Goal: Transaction & Acquisition: Purchase product/service

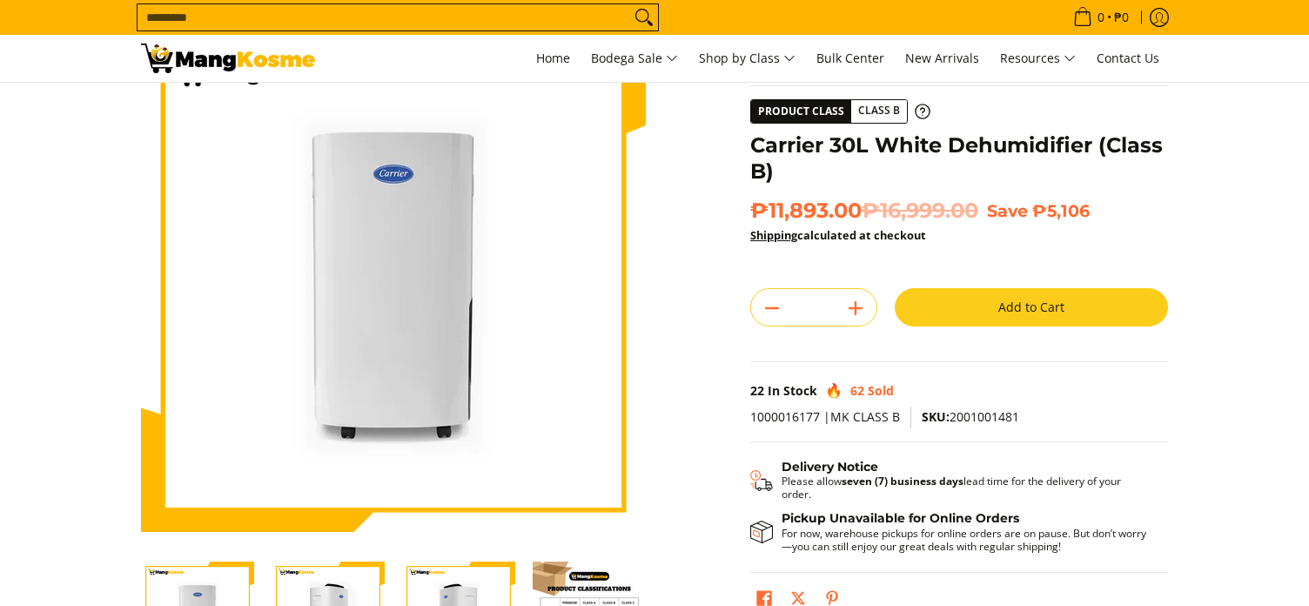
scroll to position [90, 0]
click at [935, 316] on button "Add to Cart" at bounding box center [1030, 308] width 273 height 38
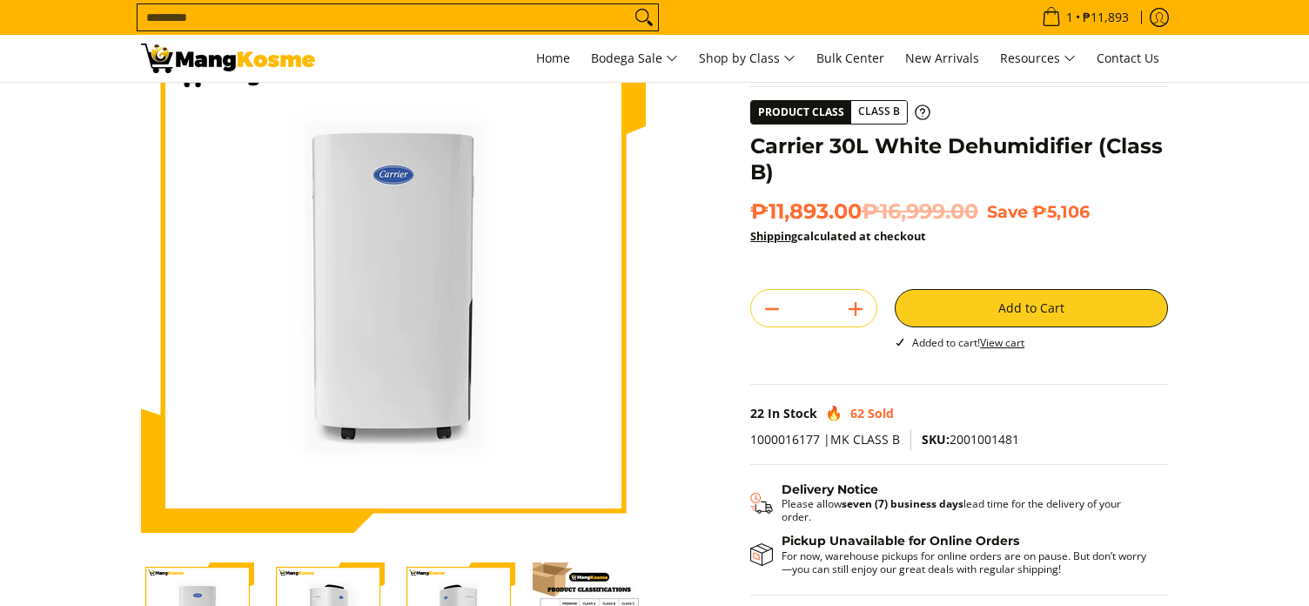
scroll to position [0, 0]
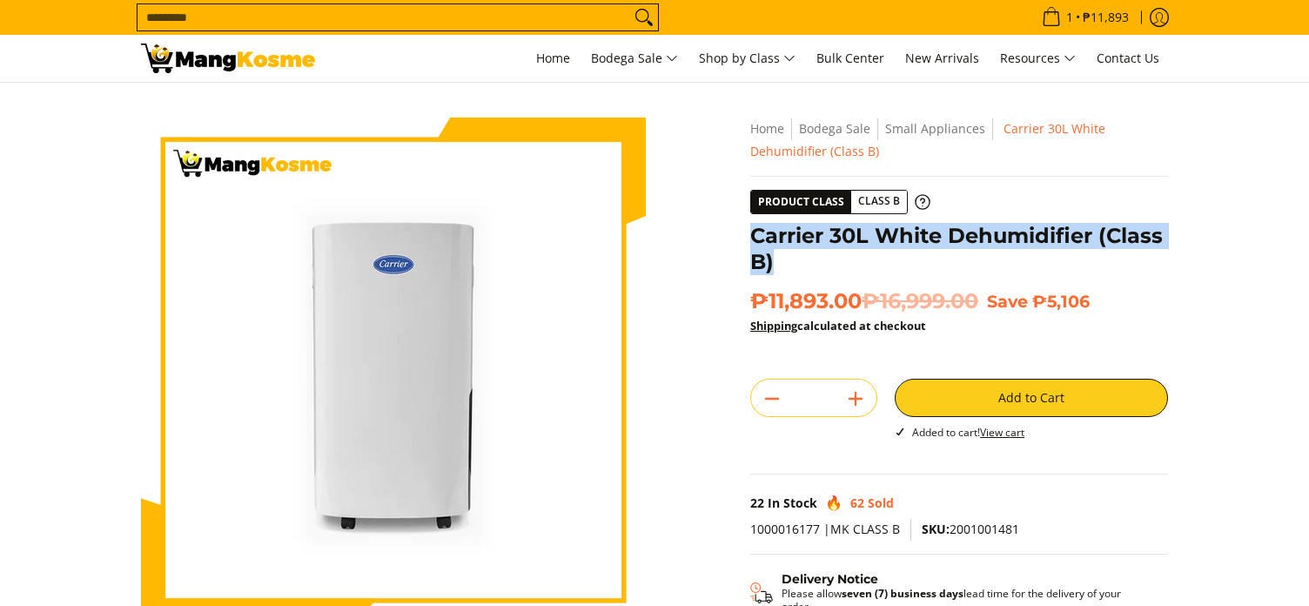
drag, startPoint x: 751, startPoint y: 234, endPoint x: 792, endPoint y: 270, distance: 54.3
click at [792, 270] on h1 "Carrier 30L White Dehumidifier (Class B)" at bounding box center [959, 249] width 418 height 52
copy h1 "Carrier 30L White Dehumidifier (Class B)"
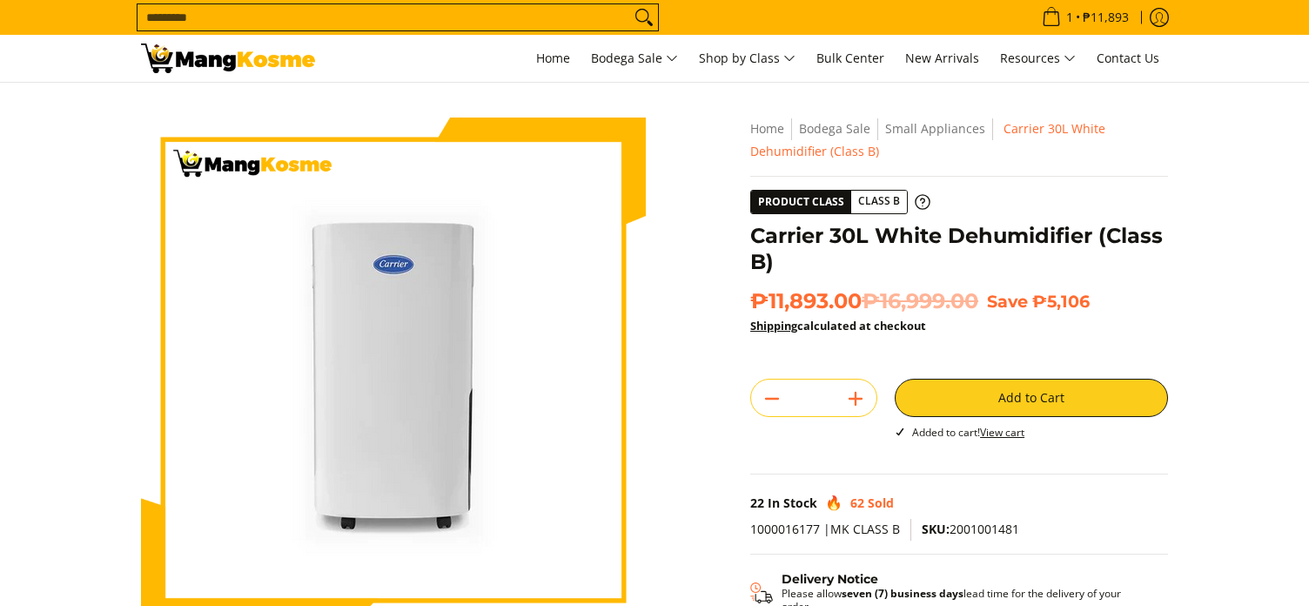
click at [745, 238] on div "**********" at bounding box center [958, 430] width 435 height 626
click at [754, 238] on h1 "Carrier 30L White Dehumidifier (Class B)" at bounding box center [959, 249] width 418 height 52
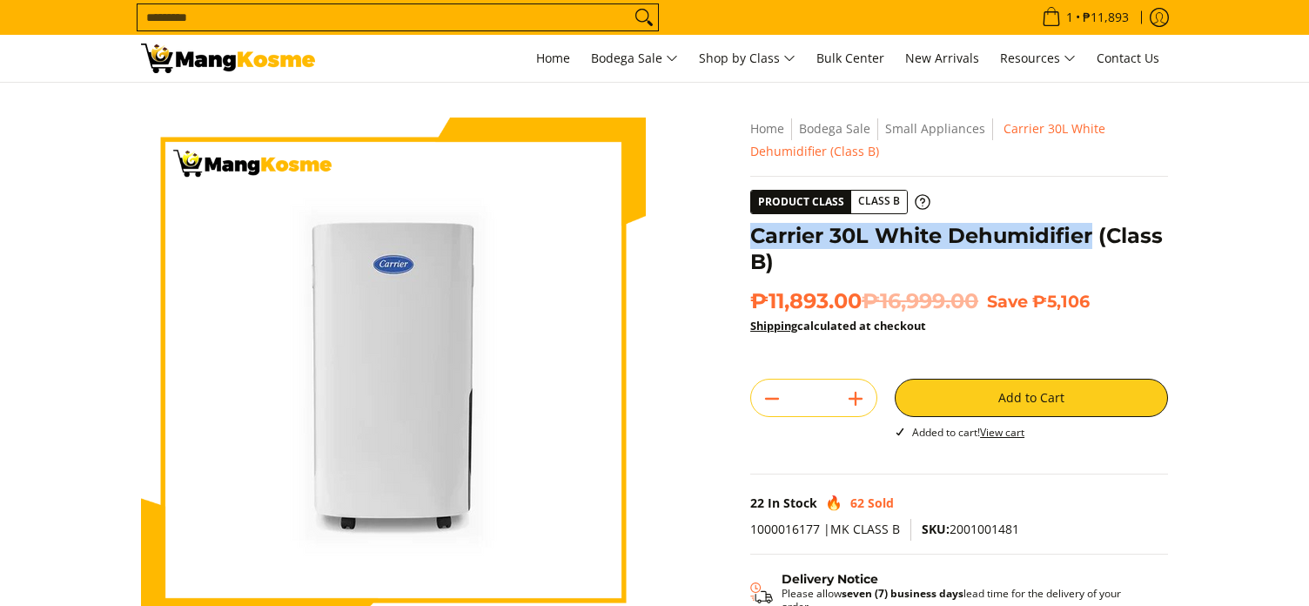
drag, startPoint x: 753, startPoint y: 237, endPoint x: 1093, endPoint y: 234, distance: 340.2
click at [1093, 234] on h1 "Carrier 30L White Dehumidifier (Class B)" at bounding box center [959, 249] width 418 height 52
copy h1 "Carrier 30L White Dehumidifier"
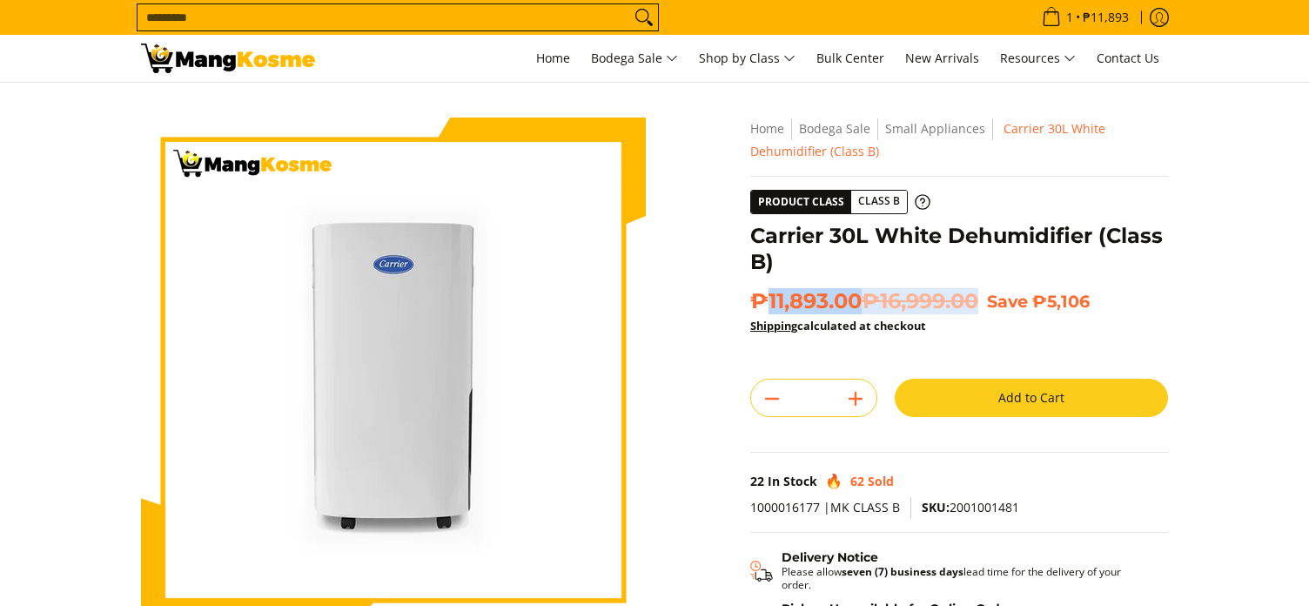
click at [978, 304] on span "₱11,893.00 ₱16,999.00" at bounding box center [864, 301] width 228 height 26
click at [534, 382] on img at bounding box center [393, 369] width 505 height 505
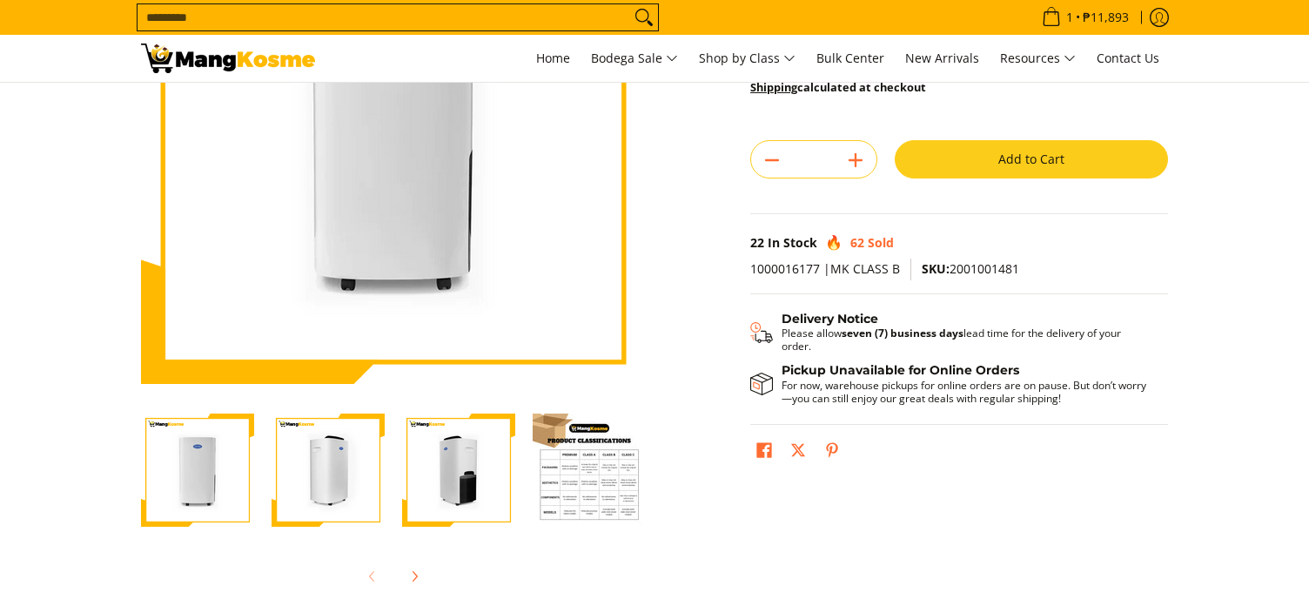
scroll to position [270, 0]
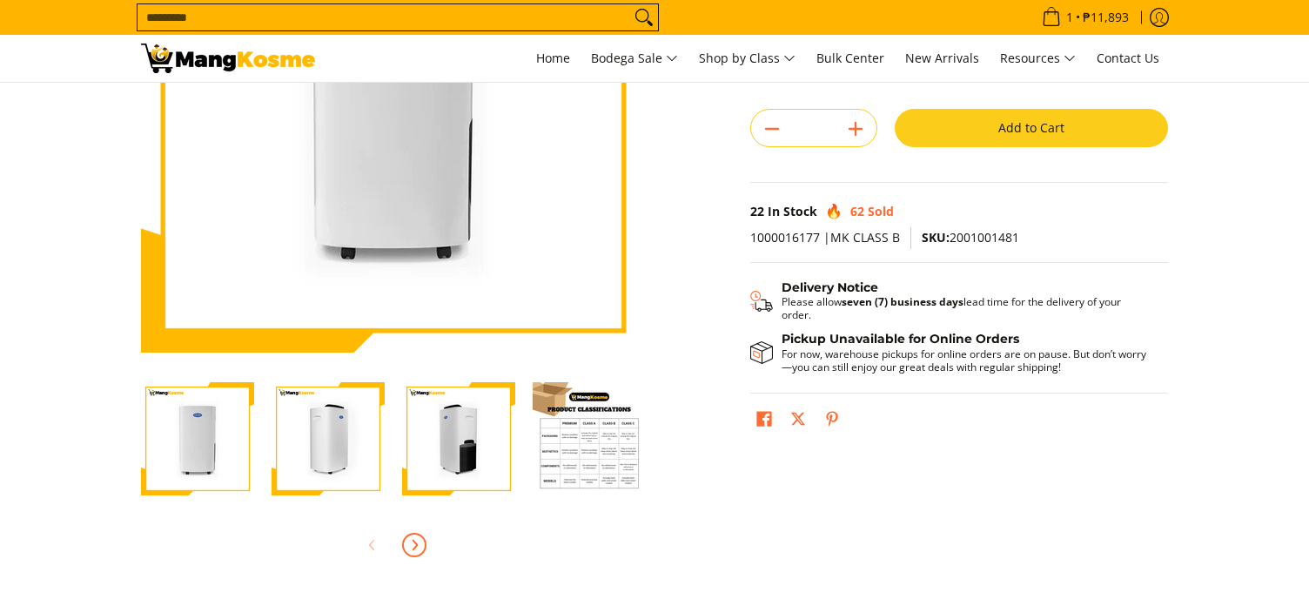
click at [417, 544] on icon "Next" at bounding box center [415, 544] width 4 height 10
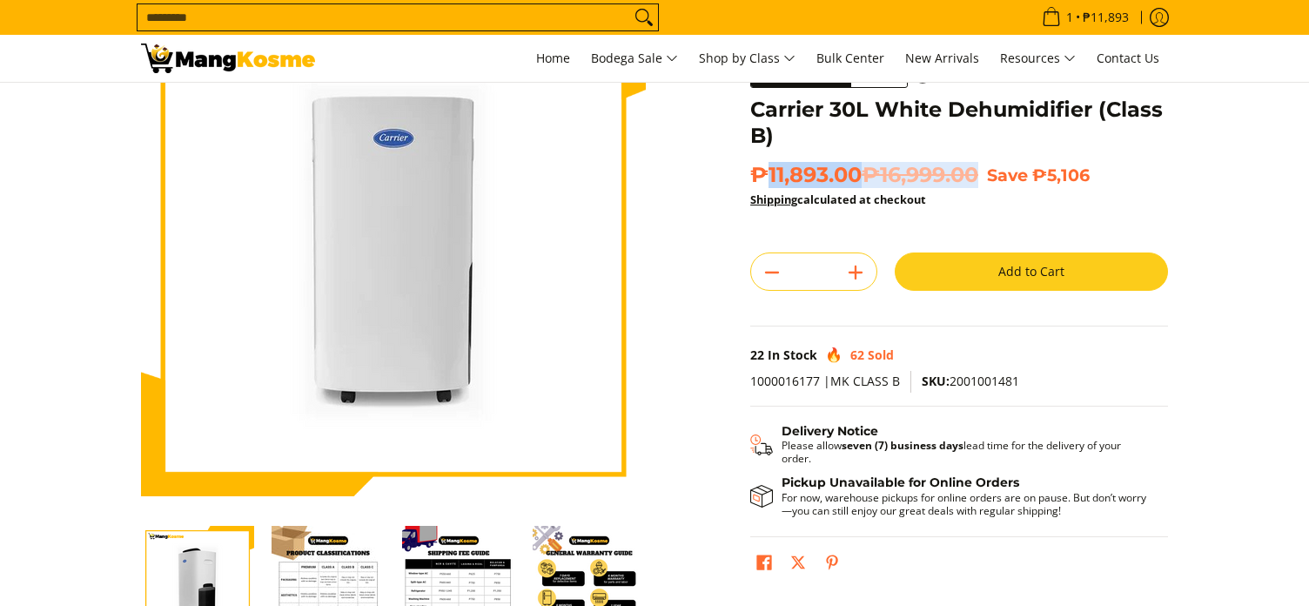
scroll to position [0, 0]
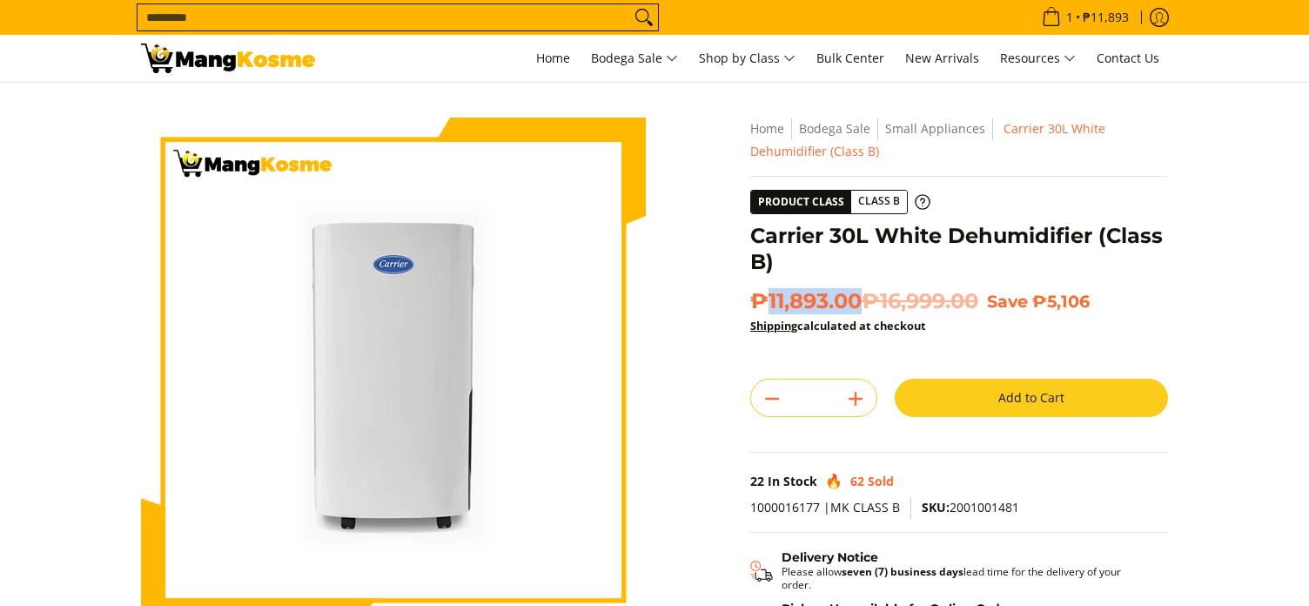
drag, startPoint x: 767, startPoint y: 298, endPoint x: 861, endPoint y: 301, distance: 94.9
click at [861, 301] on span "₱11,893.00 ₱16,999.00" at bounding box center [864, 301] width 228 height 26
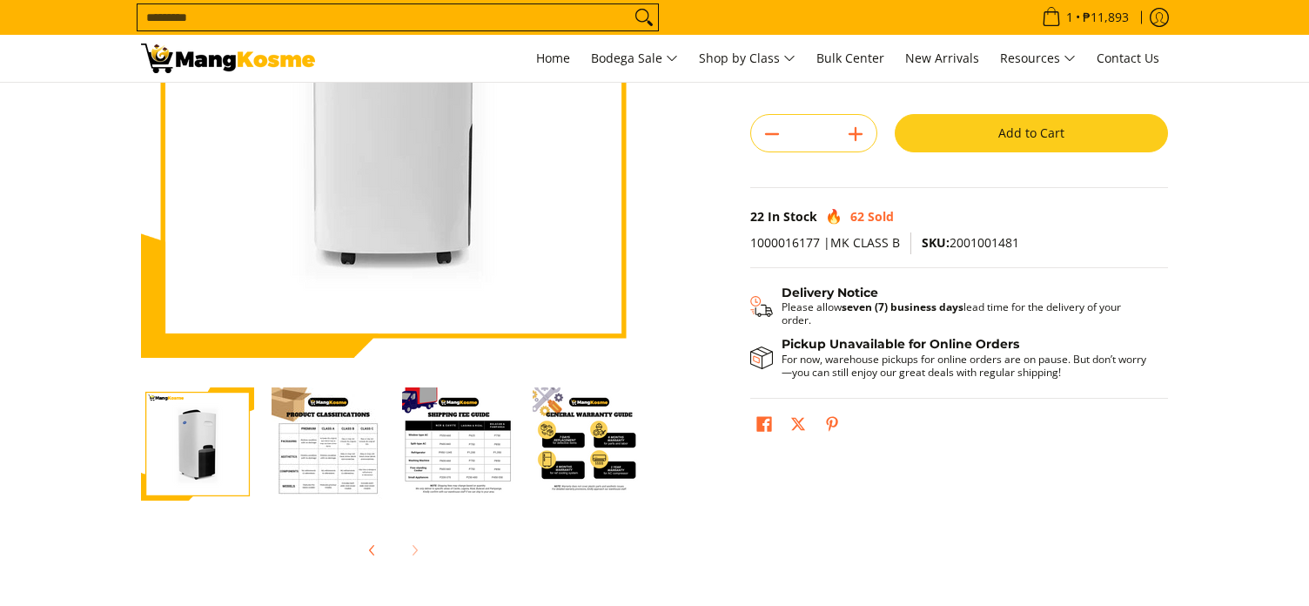
scroll to position [269, 0]
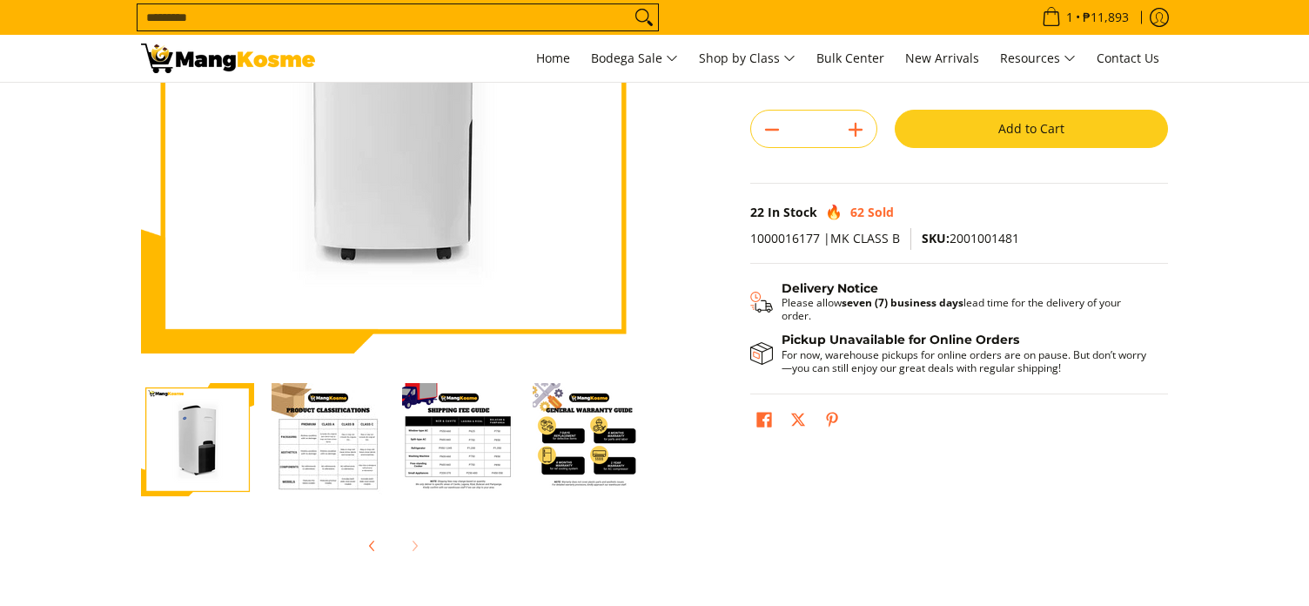
click at [345, 450] on img "Carrier 30L White Dehumidifier (Class B)-4" at bounding box center [327, 439] width 113 height 113
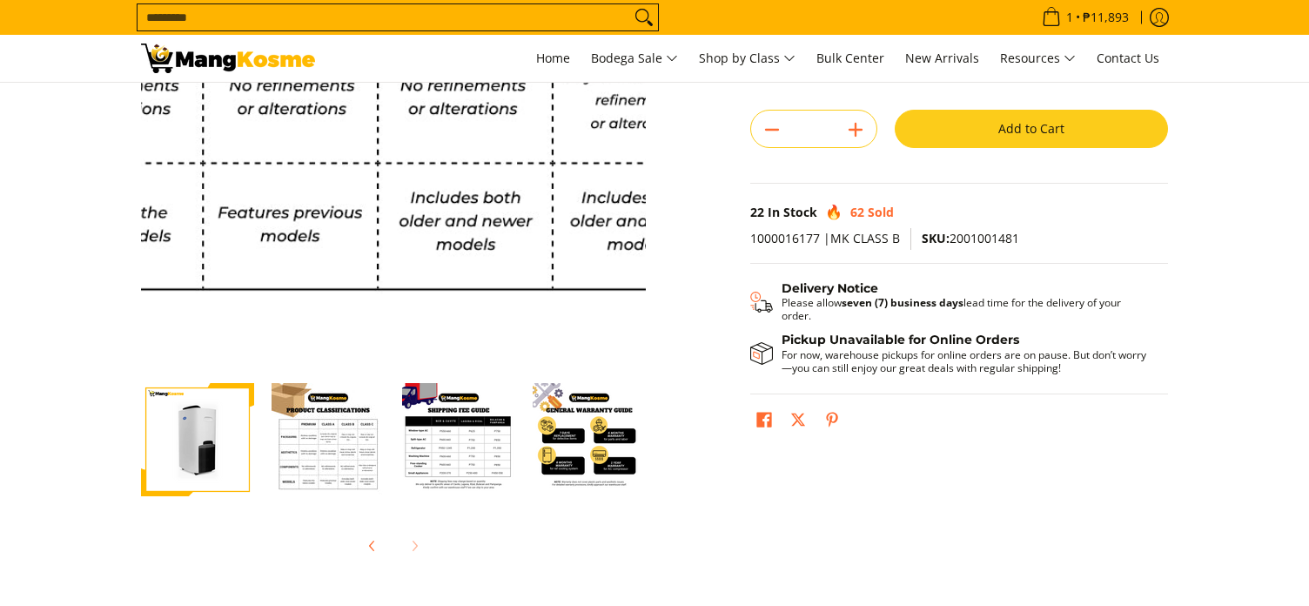
scroll to position [179, 0]
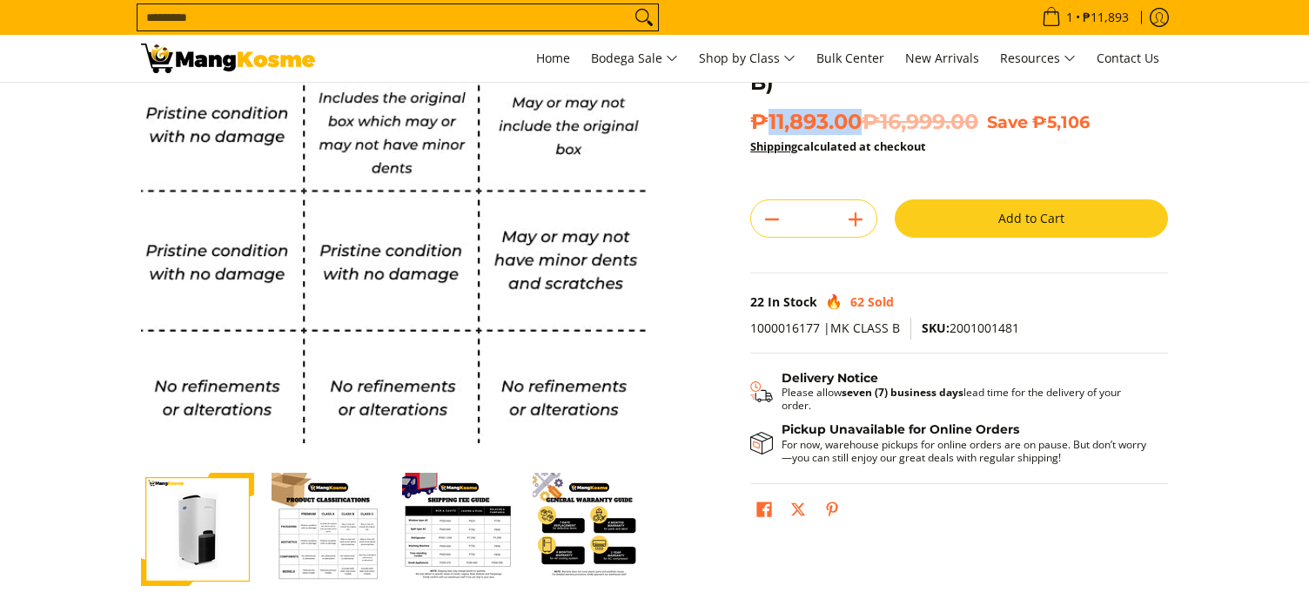
click at [395, 212] on img at bounding box center [393, 190] width 505 height 505
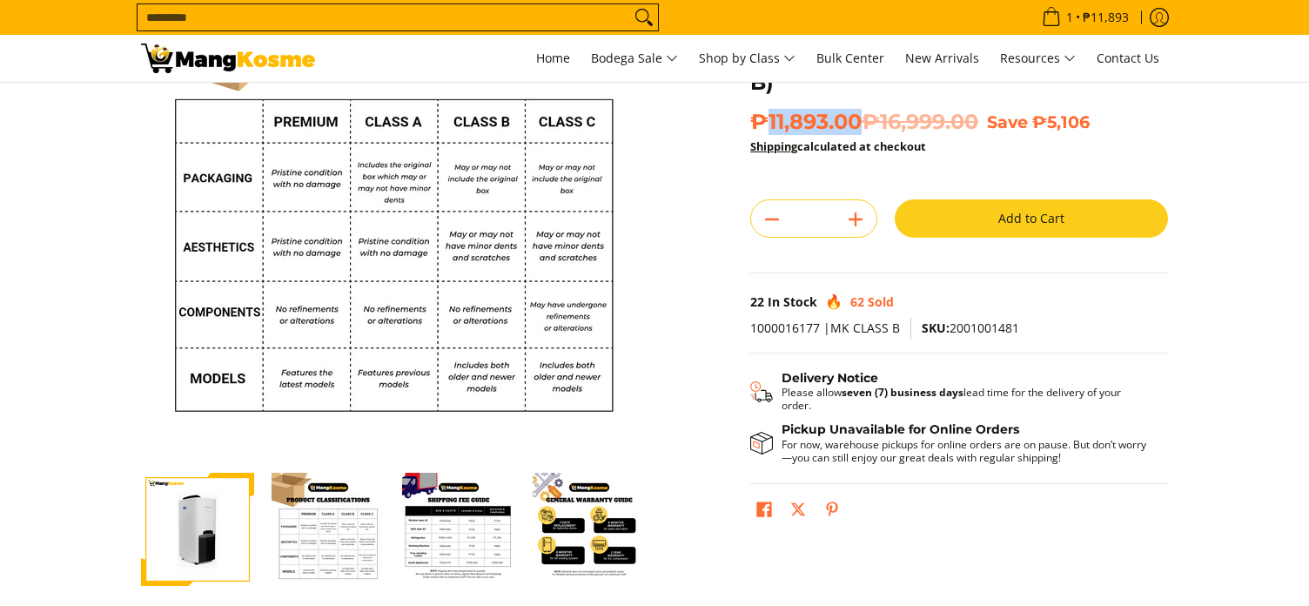
click at [452, 533] on img "mang-kosme-shipping-fee-guide-infographic" at bounding box center [458, 528] width 113 height 113
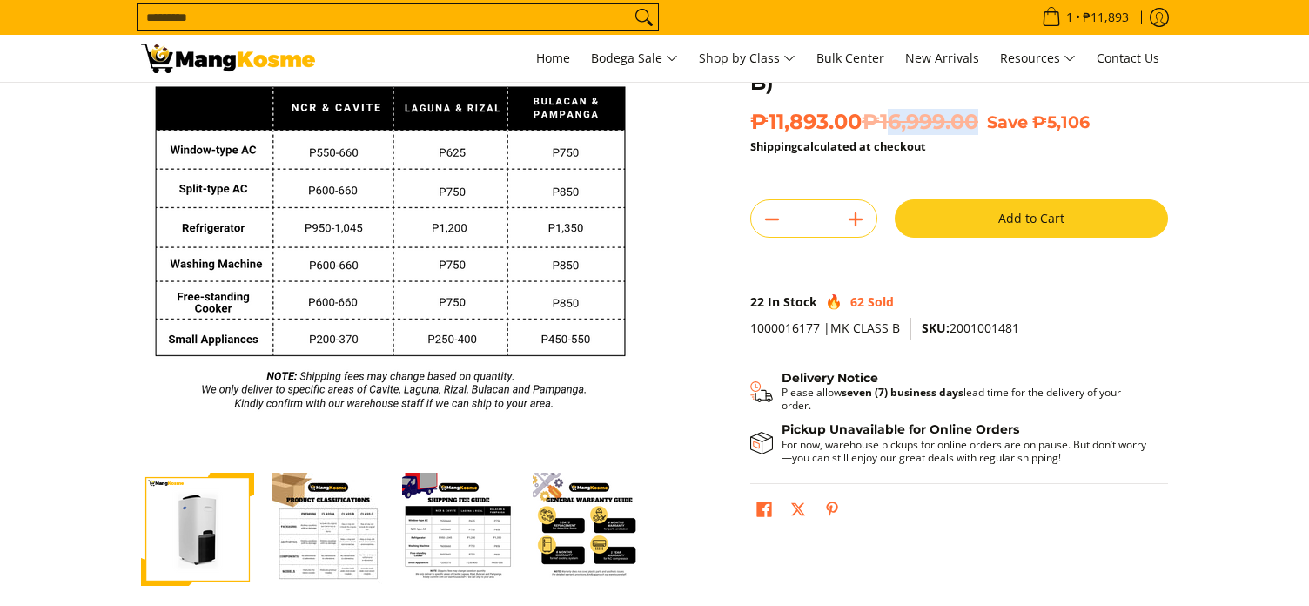
drag, startPoint x: 893, startPoint y: 117, endPoint x: 986, endPoint y: 114, distance: 93.1
click at [978, 114] on del "₱16,999.00" at bounding box center [919, 122] width 117 height 26
click at [333, 552] on img "Carrier 30L White Dehumidifier (Class B)-4" at bounding box center [327, 528] width 113 height 113
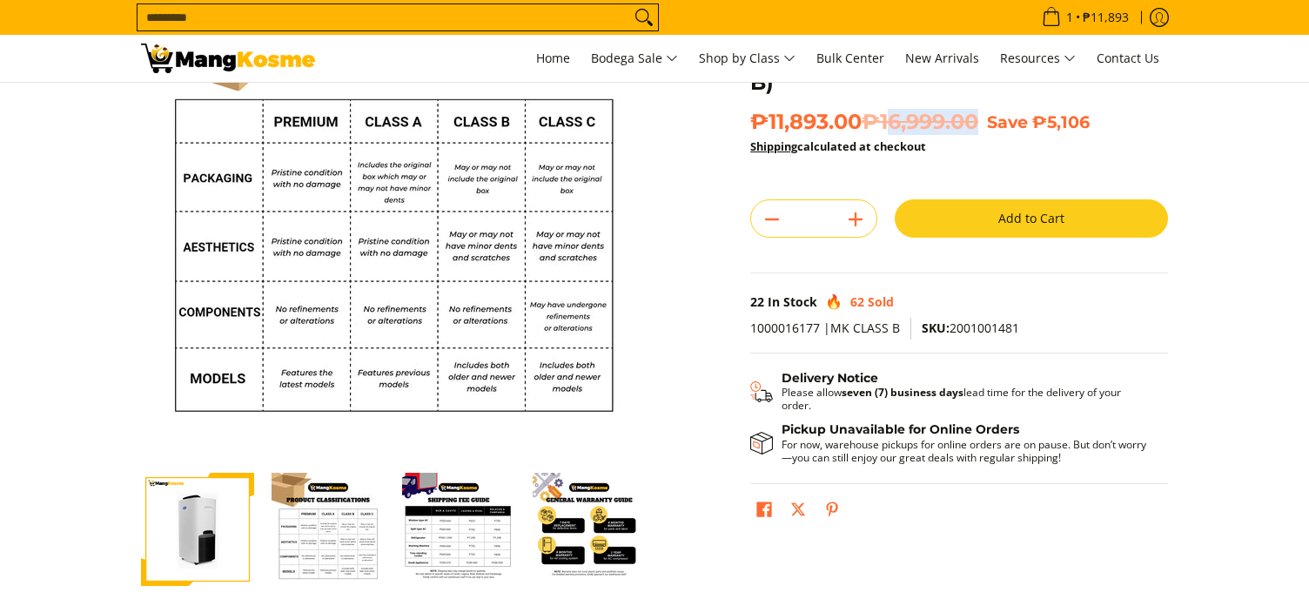
click at [416, 544] on img "mang-kosme-shipping-fee-guide-infographic" at bounding box center [458, 528] width 113 height 113
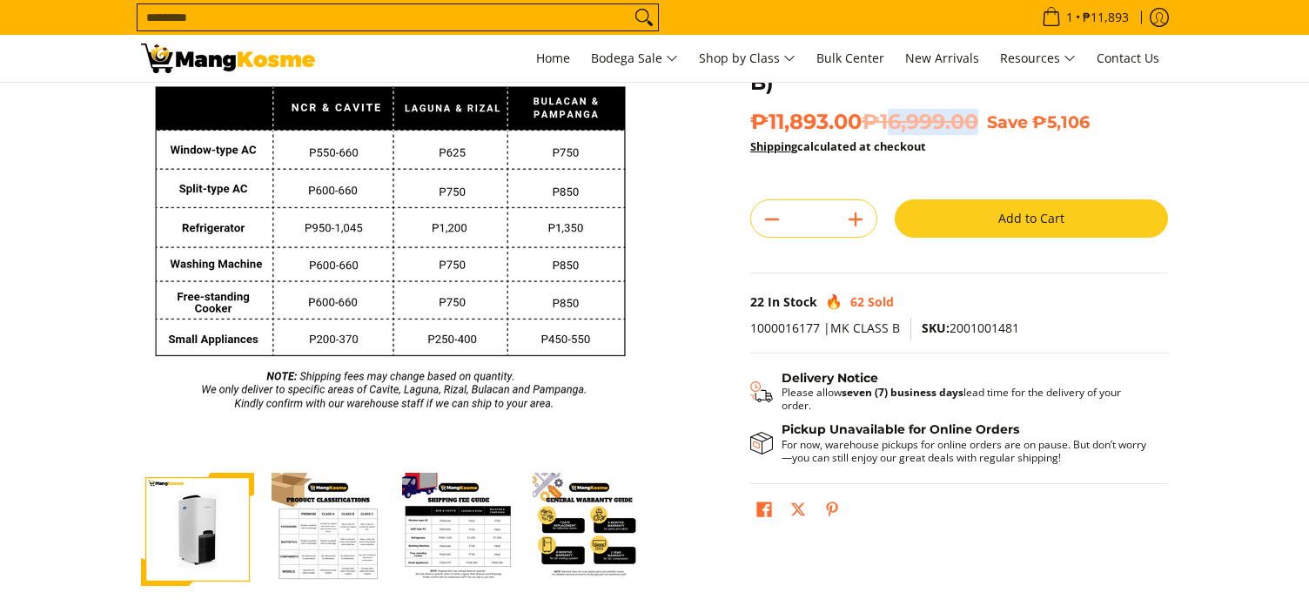
click at [568, 534] on img "general-warranty-guide-infographic-mang-kosme" at bounding box center [589, 528] width 113 height 113
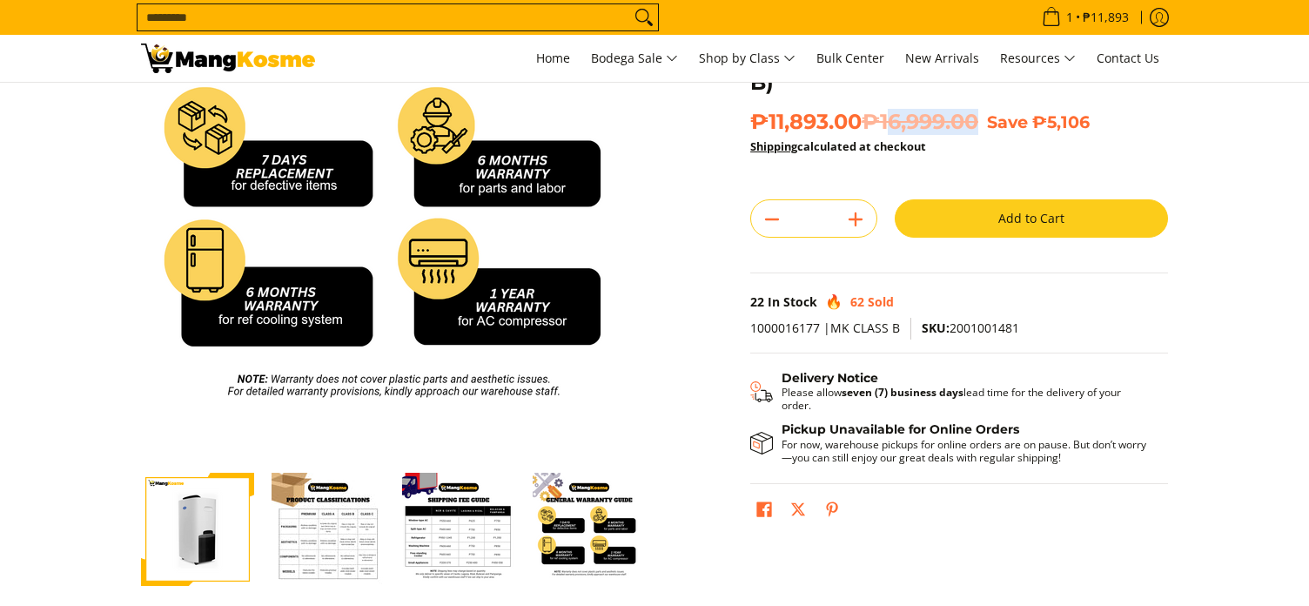
click at [211, 515] on img "Carrier 30L White Dehumidifier (Class B)-3" at bounding box center [197, 528] width 113 height 113
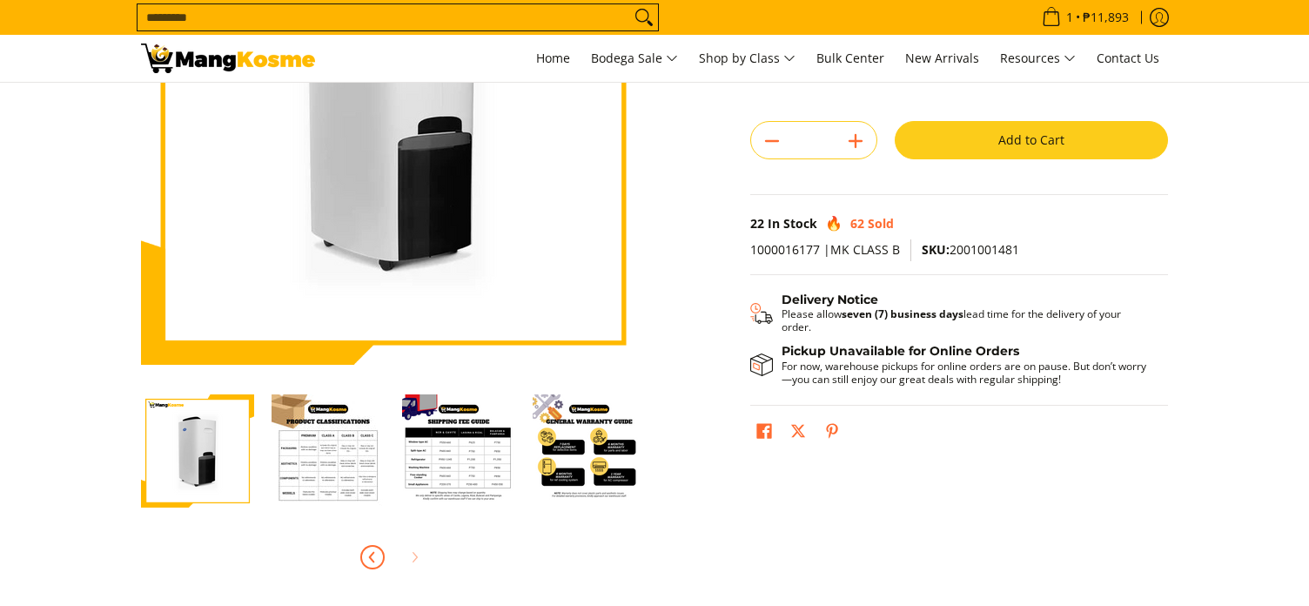
scroll to position [270, 0]
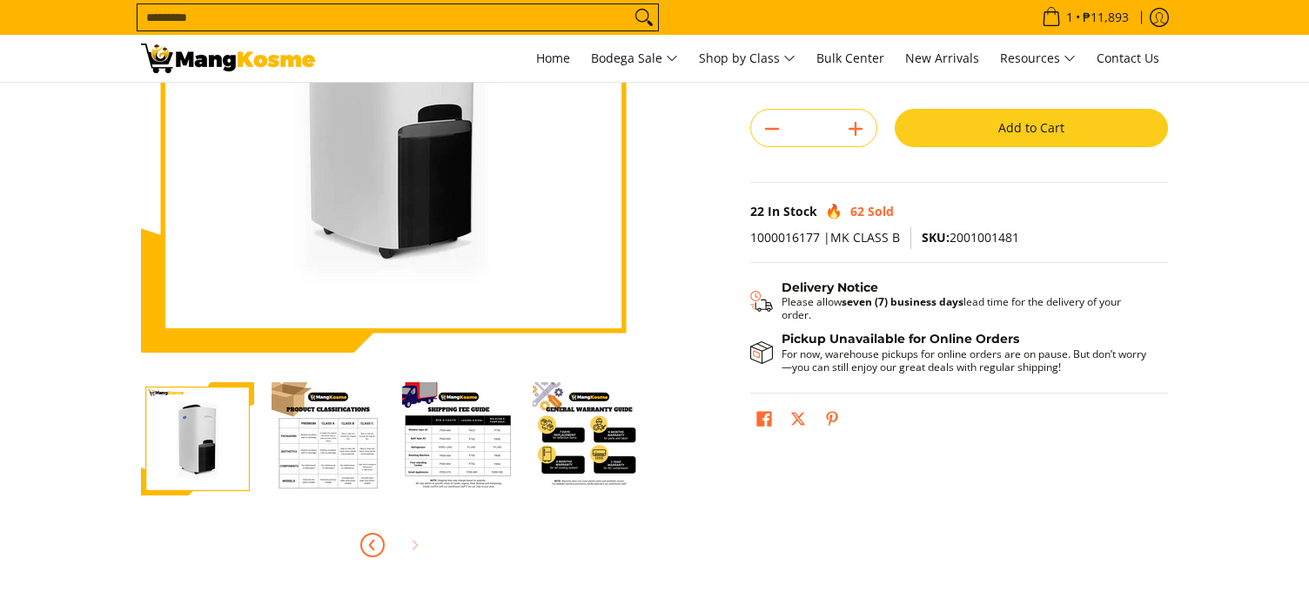
click at [372, 540] on icon "Previous" at bounding box center [372, 544] width 4 height 10
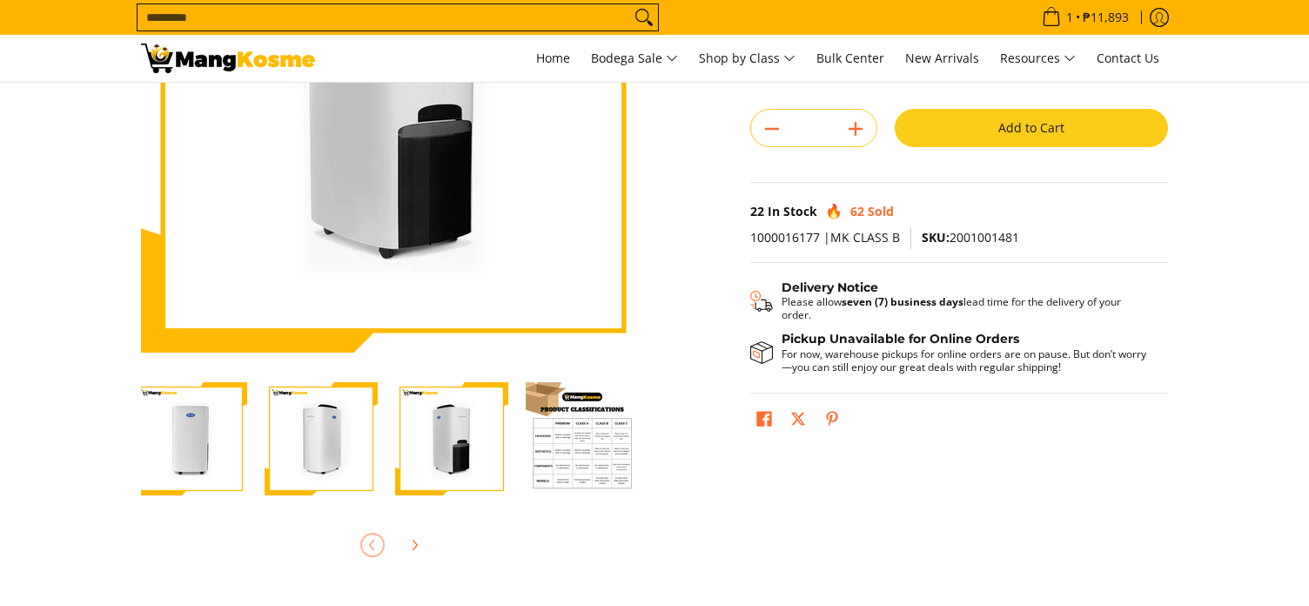
scroll to position [0, 0]
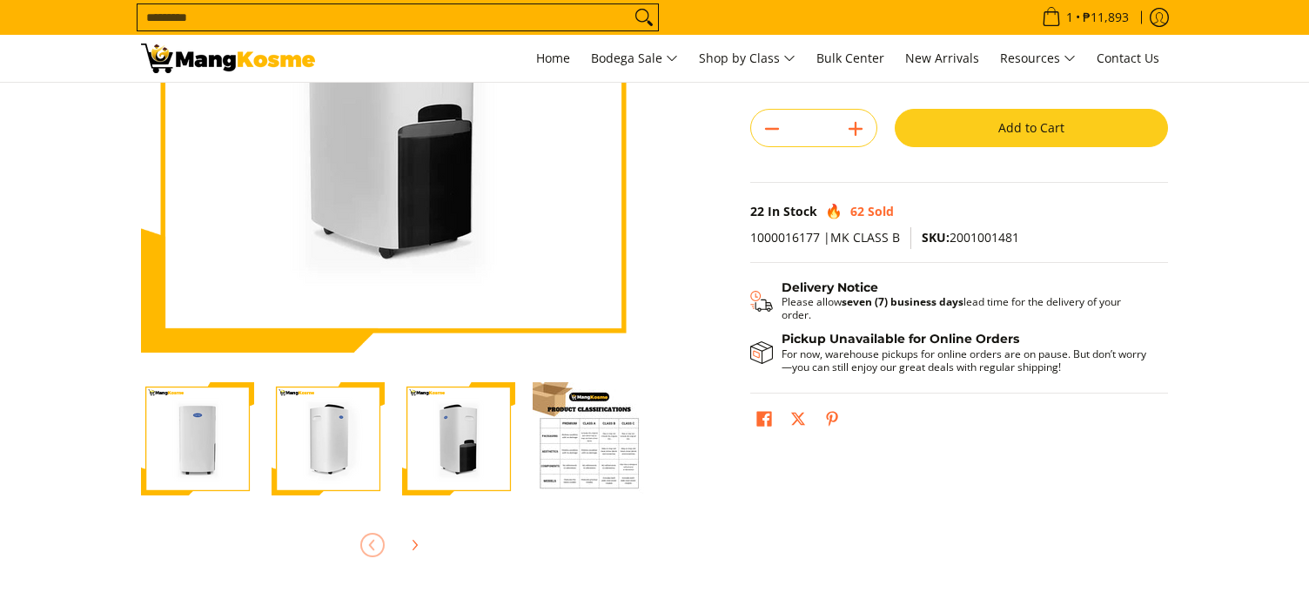
click at [373, 540] on div at bounding box center [393, 545] width 505 height 38
click at [187, 439] on img "Carrier 30L White Dehumidifier (Class B)-1" at bounding box center [197, 438] width 113 height 113
